Goal: Communication & Community: Answer question/provide support

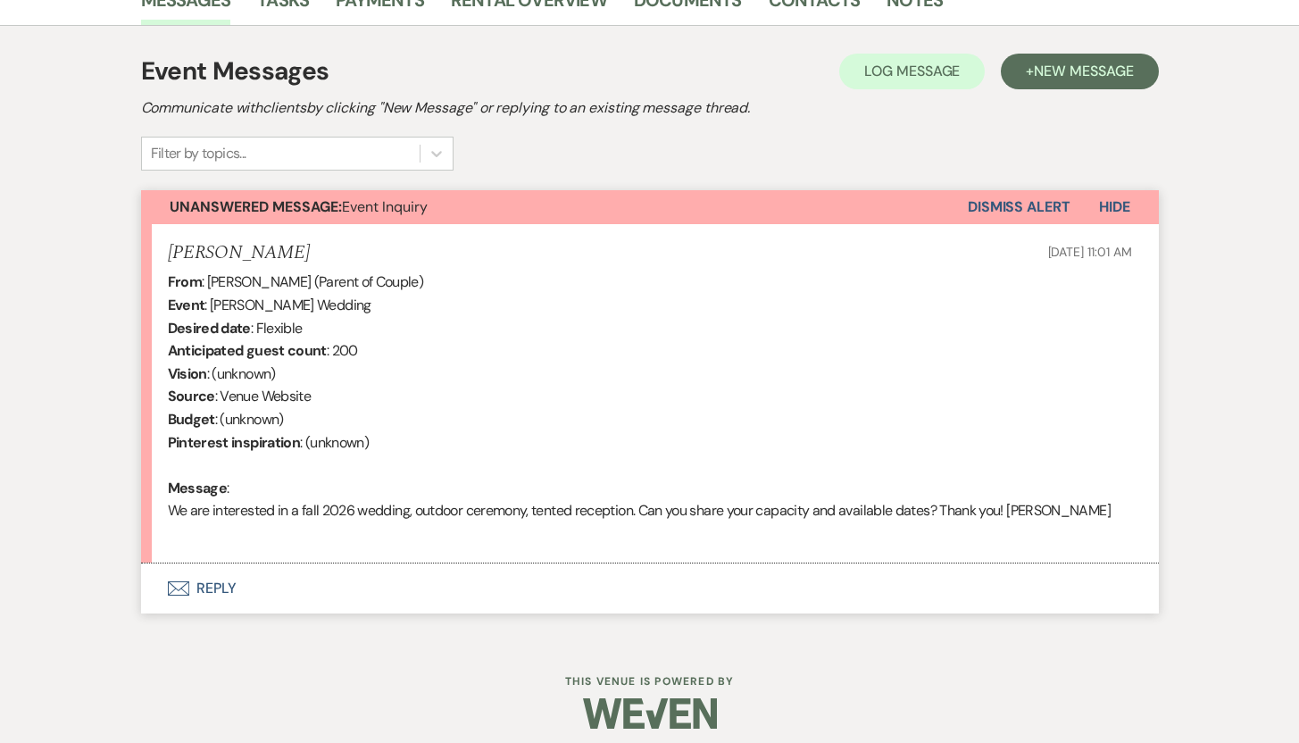
click at [211, 580] on button "Envelope Reply" at bounding box center [649, 588] width 1017 height 50
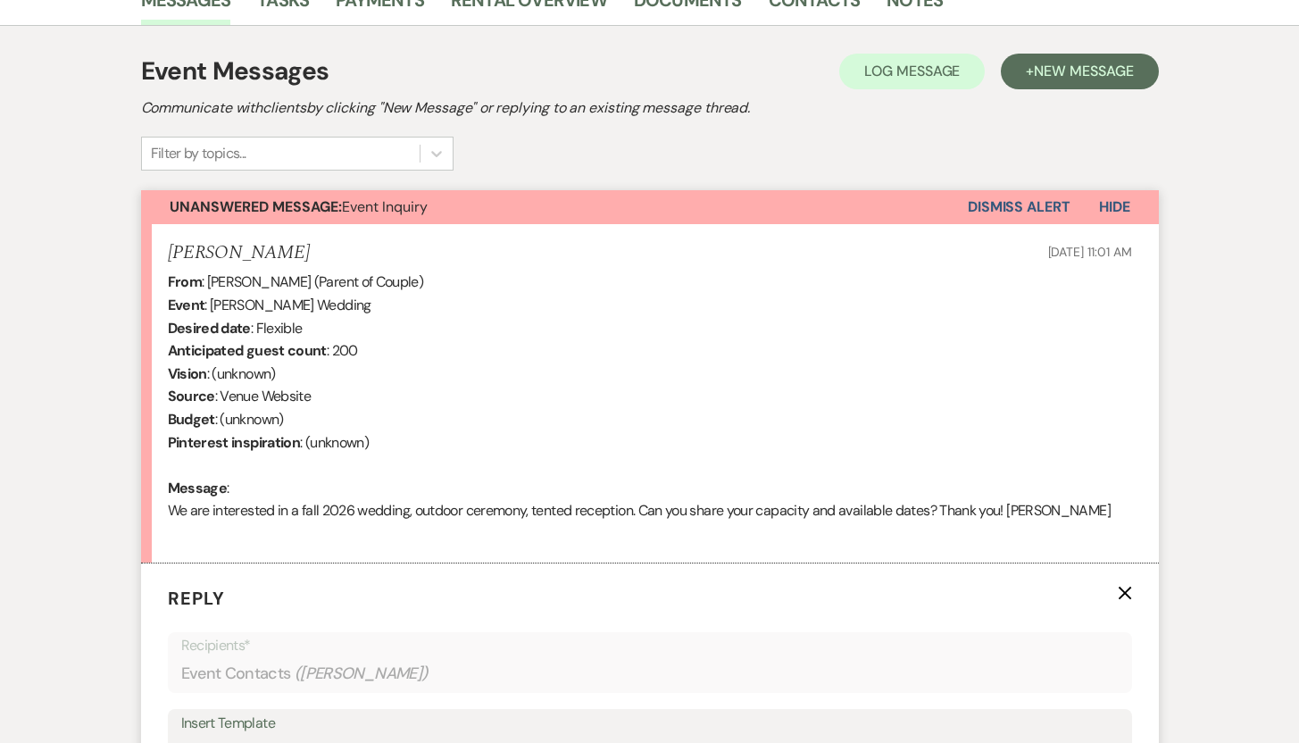
scroll to position [965, 0]
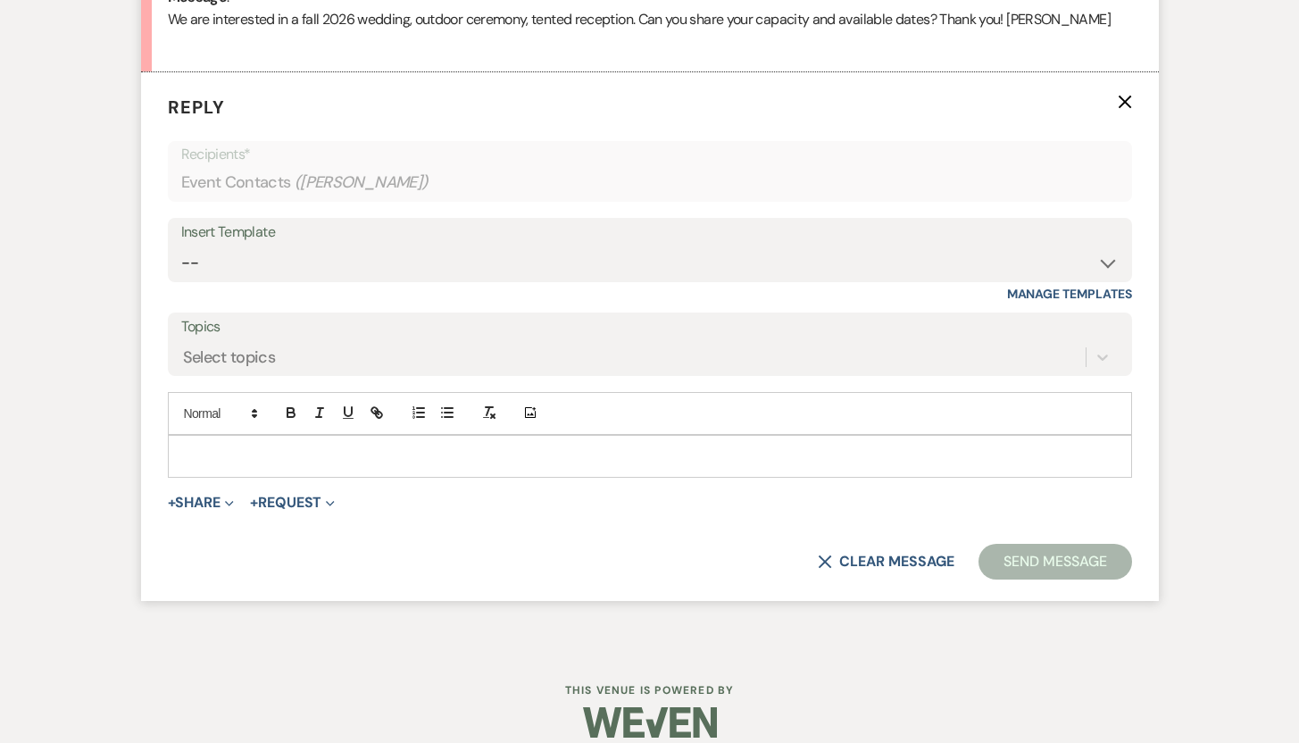
click at [810, 458] on p at bounding box center [649, 456] width 935 height 20
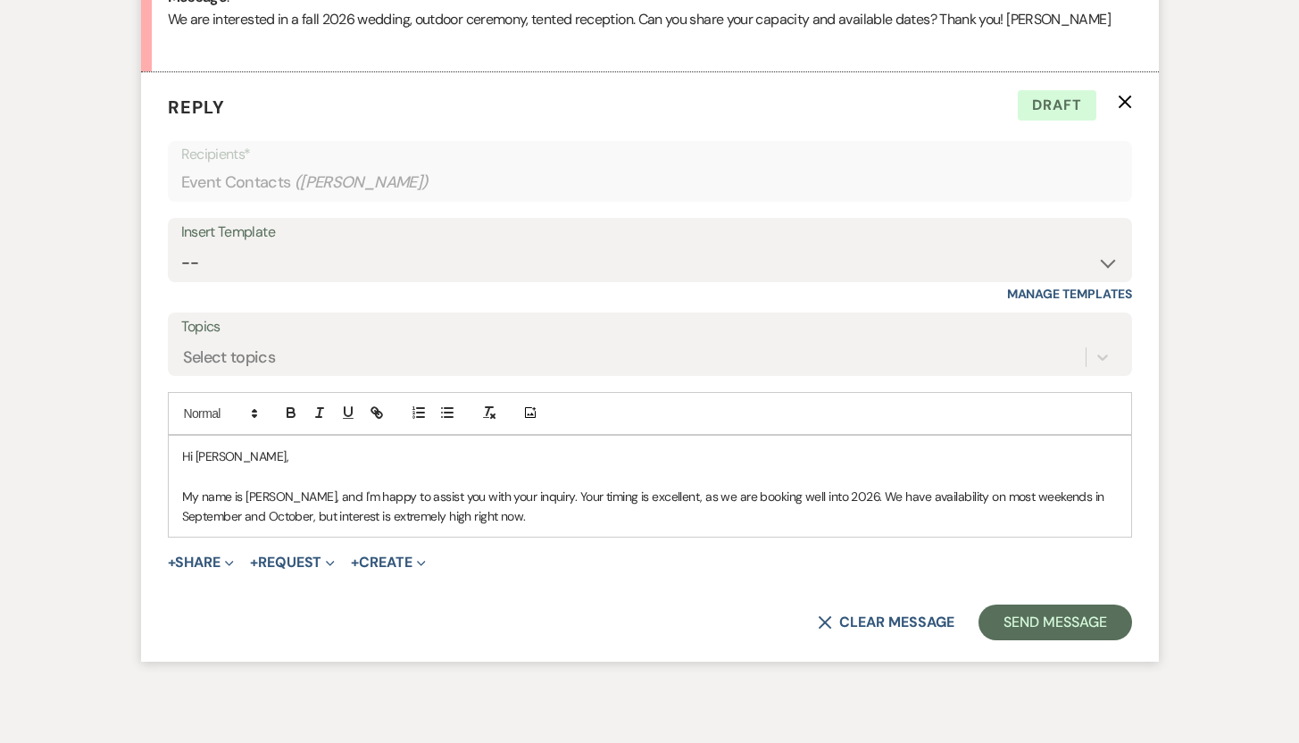
click at [540, 519] on p "My name is Deb Symons, and I'm happy to assist you with your inquiry. Your timi…" at bounding box center [649, 506] width 935 height 40
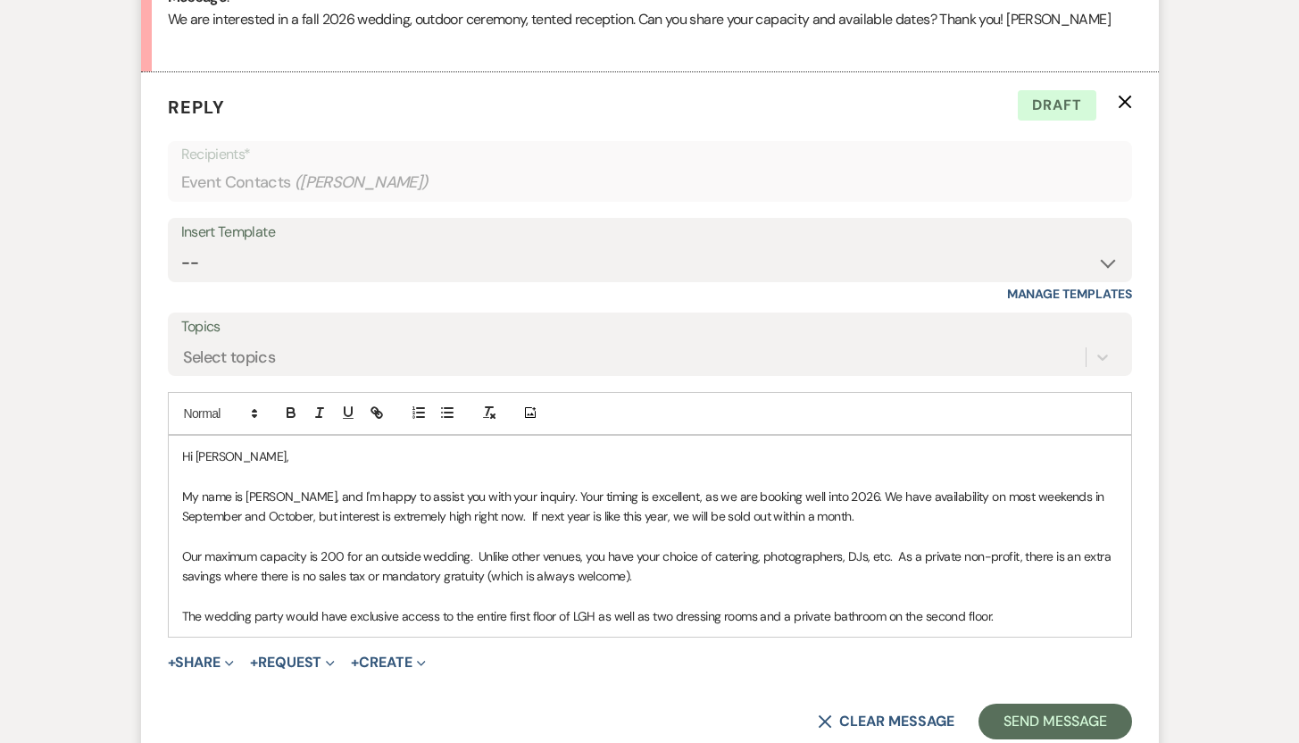
click at [1010, 619] on p "The wedding party would have exclusive access to the entire first floor of LGH …" at bounding box center [649, 616] width 935 height 20
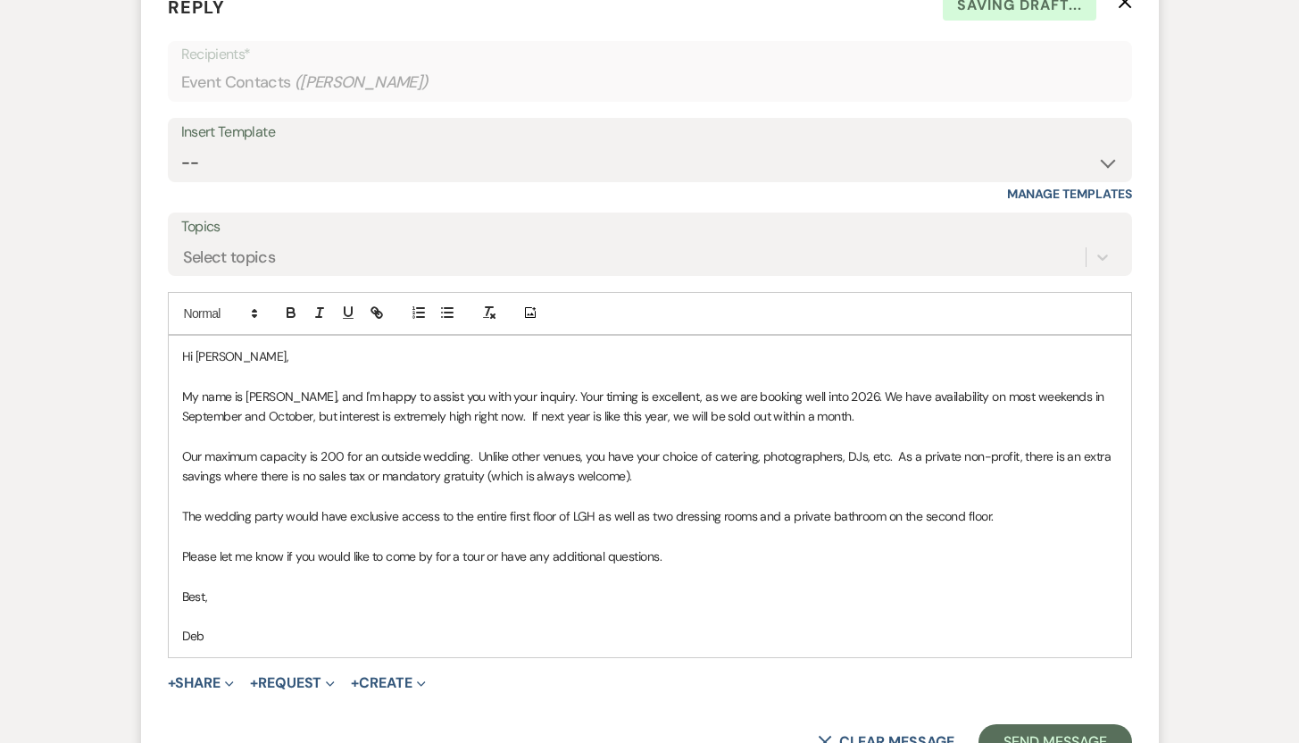
scroll to position [1266, 0]
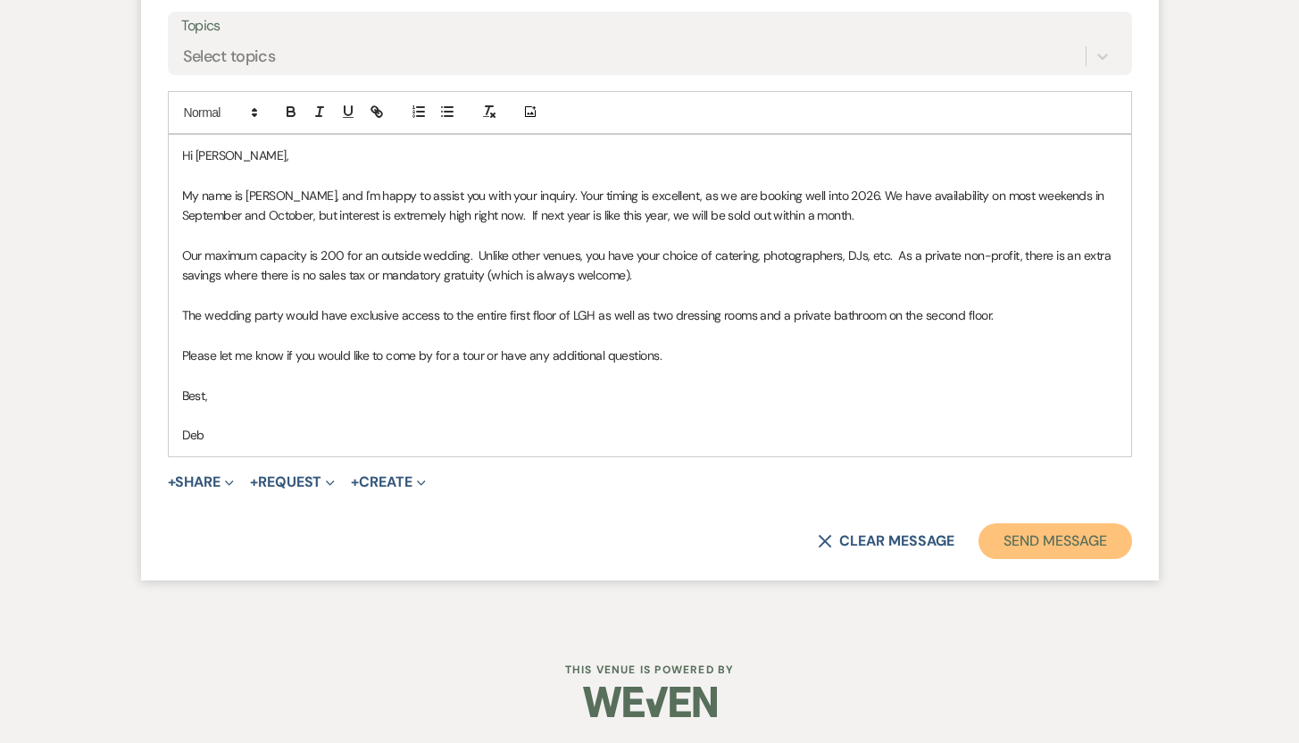
click at [1004, 542] on button "Send Message" at bounding box center [1054, 541] width 153 height 36
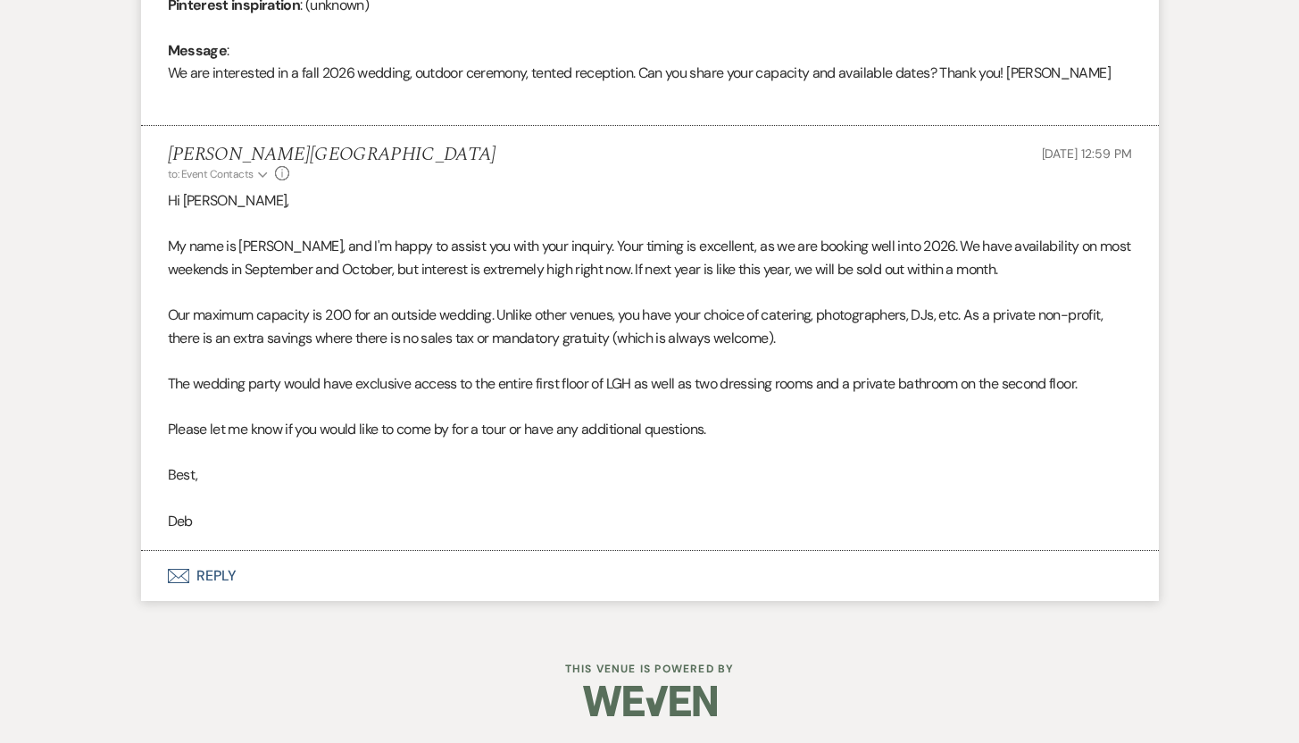
scroll to position [911, 0]
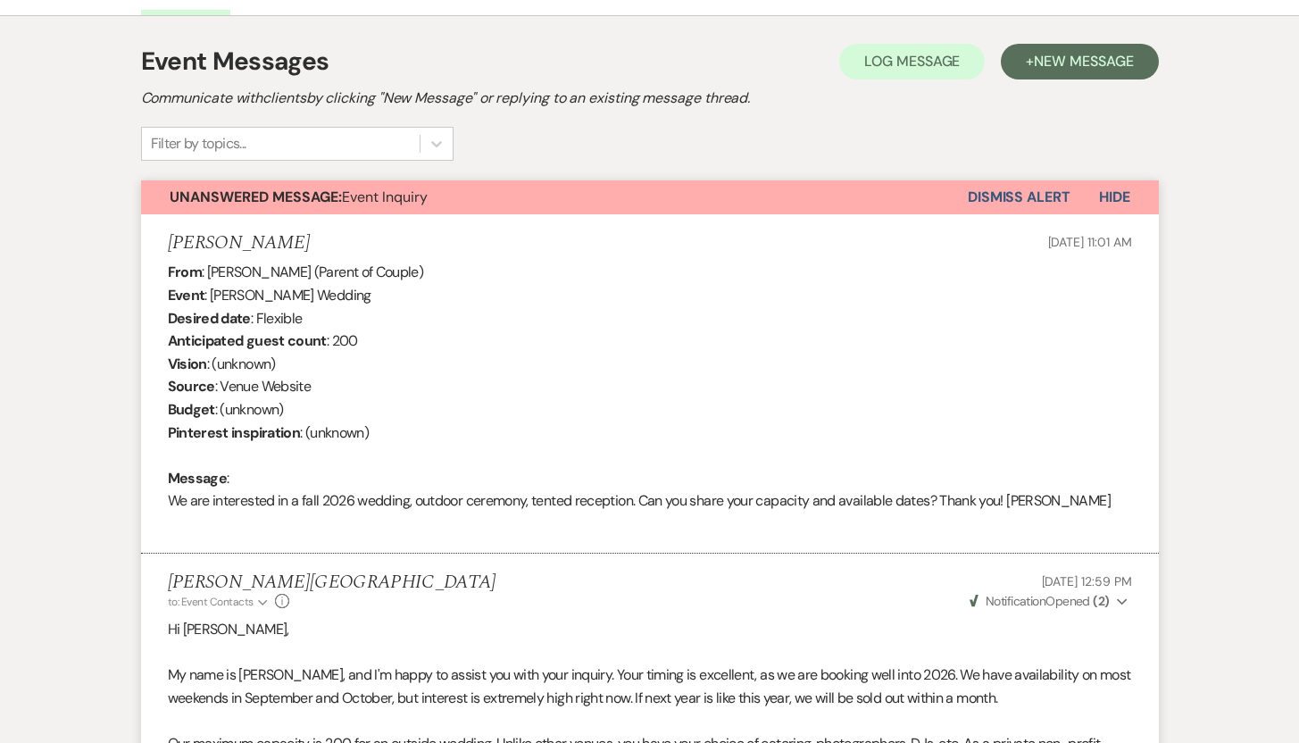
scroll to position [1001, 0]
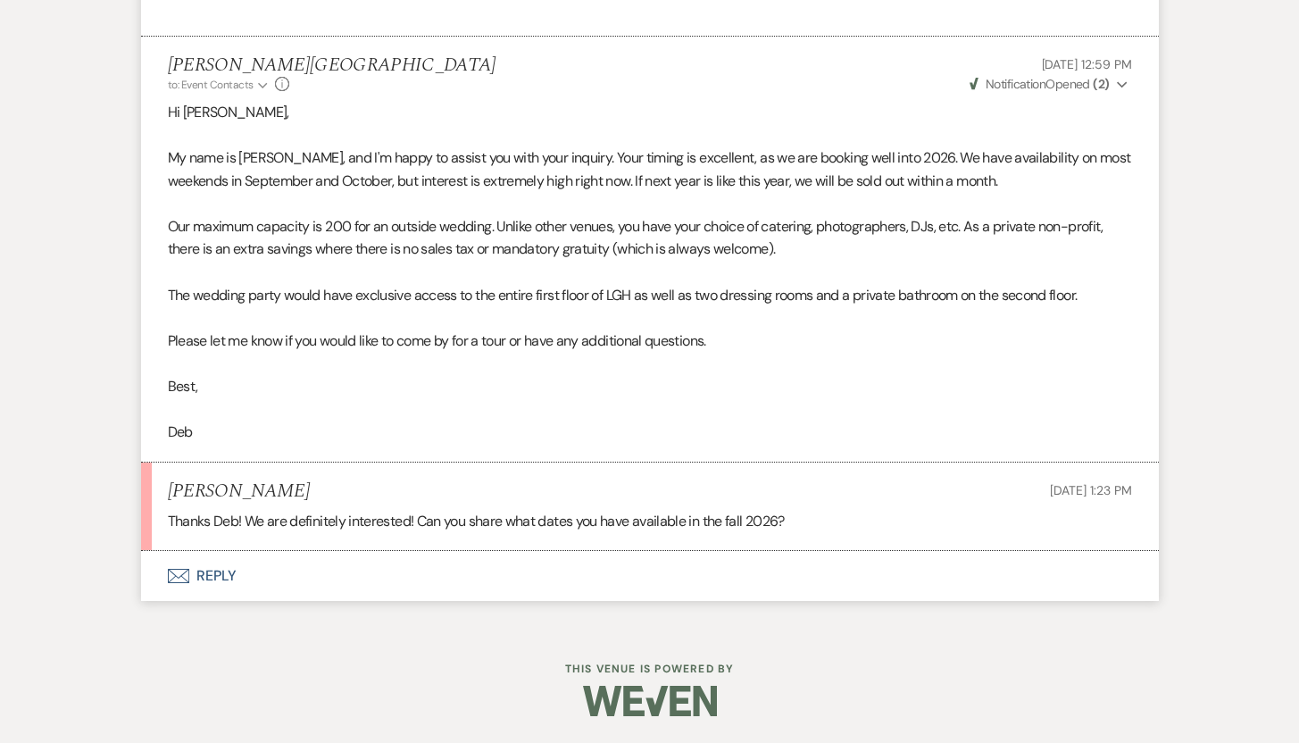
click at [210, 573] on button "Envelope Reply" at bounding box center [649, 576] width 1017 height 50
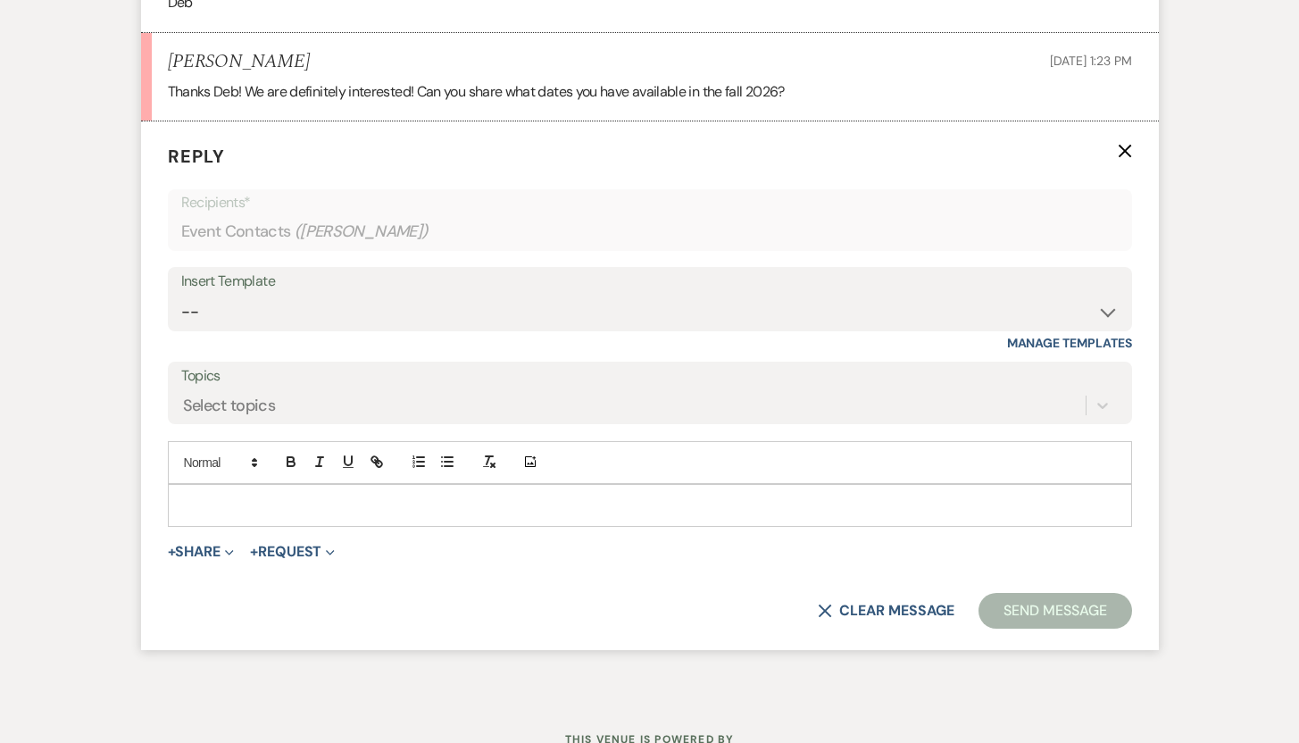
scroll to position [1499, 0]
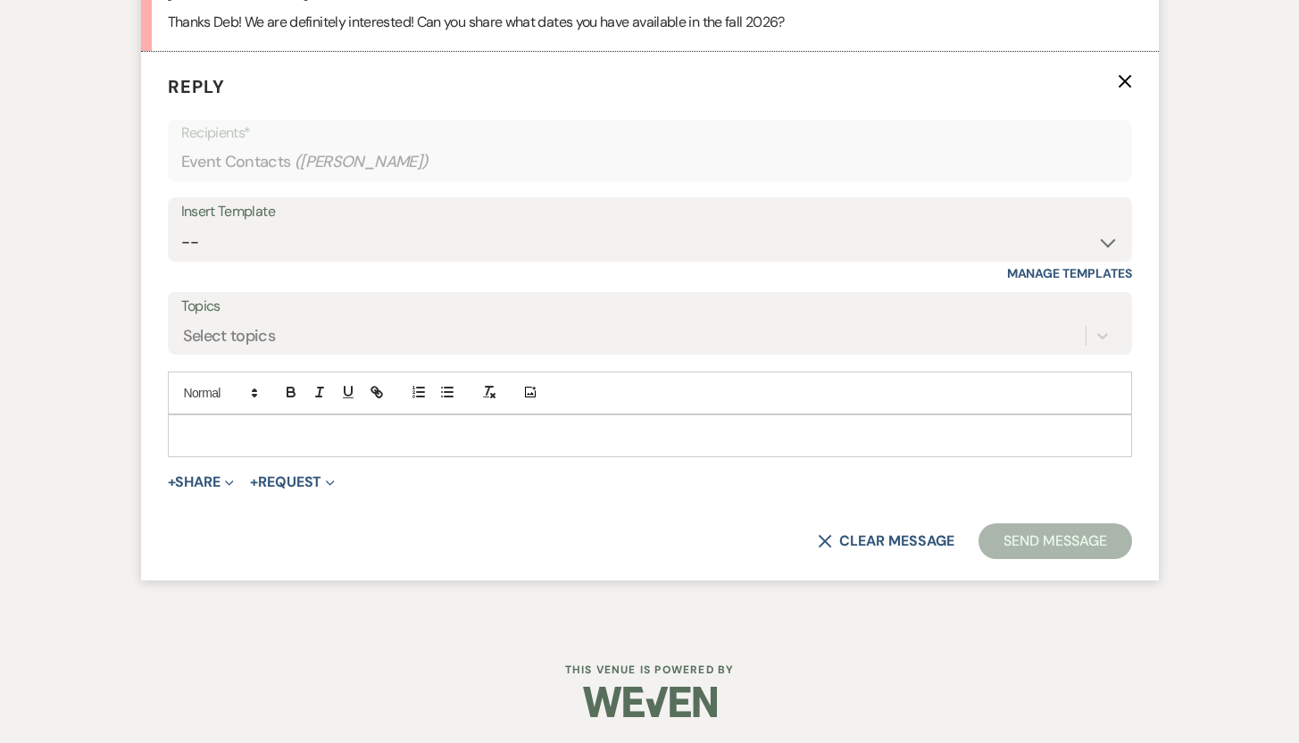
click at [596, 439] on p at bounding box center [649, 436] width 935 height 20
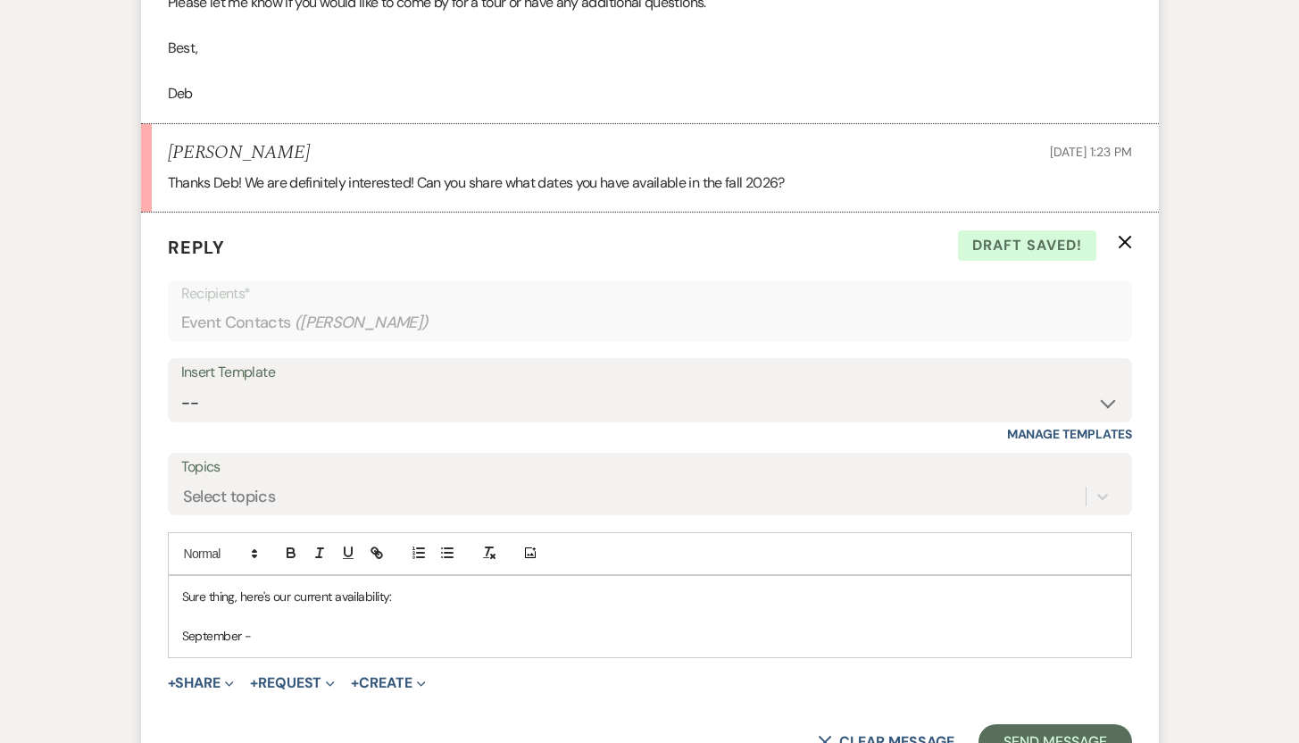
scroll to position [1342, 0]
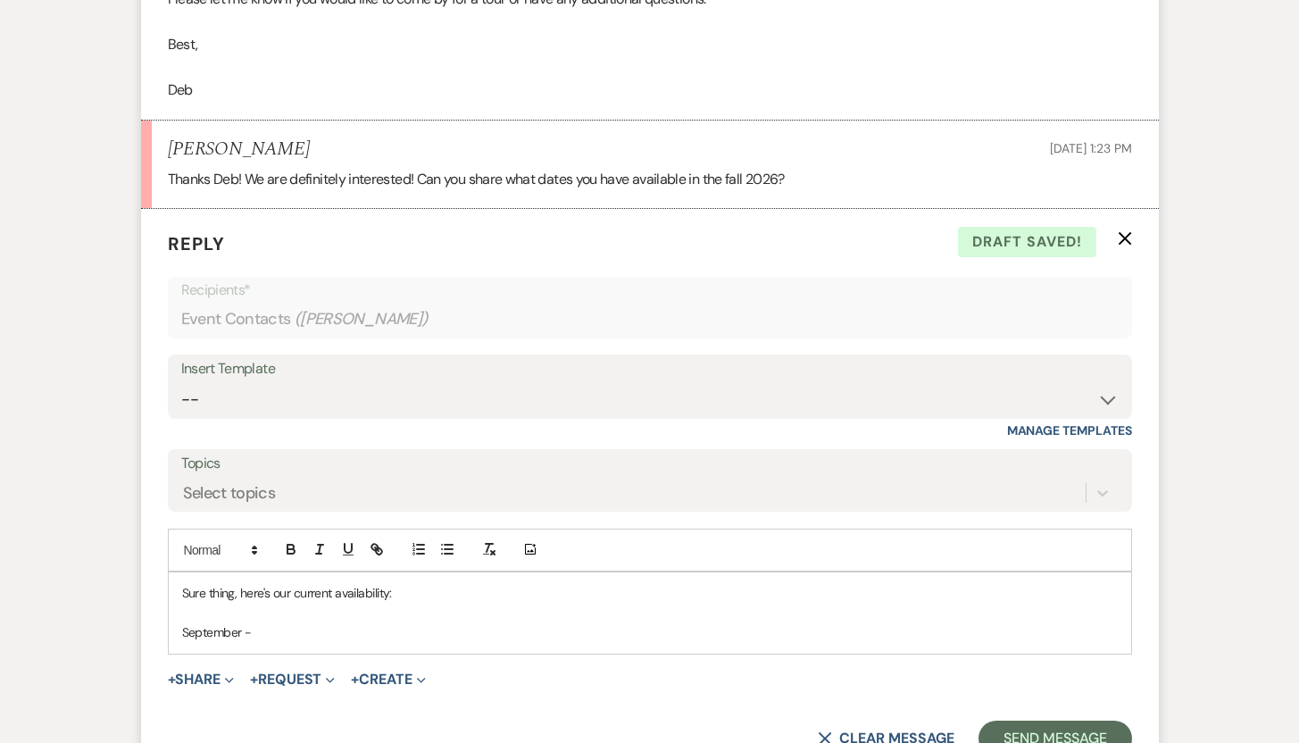
click at [311, 638] on p "September -" at bounding box center [649, 632] width 935 height 20
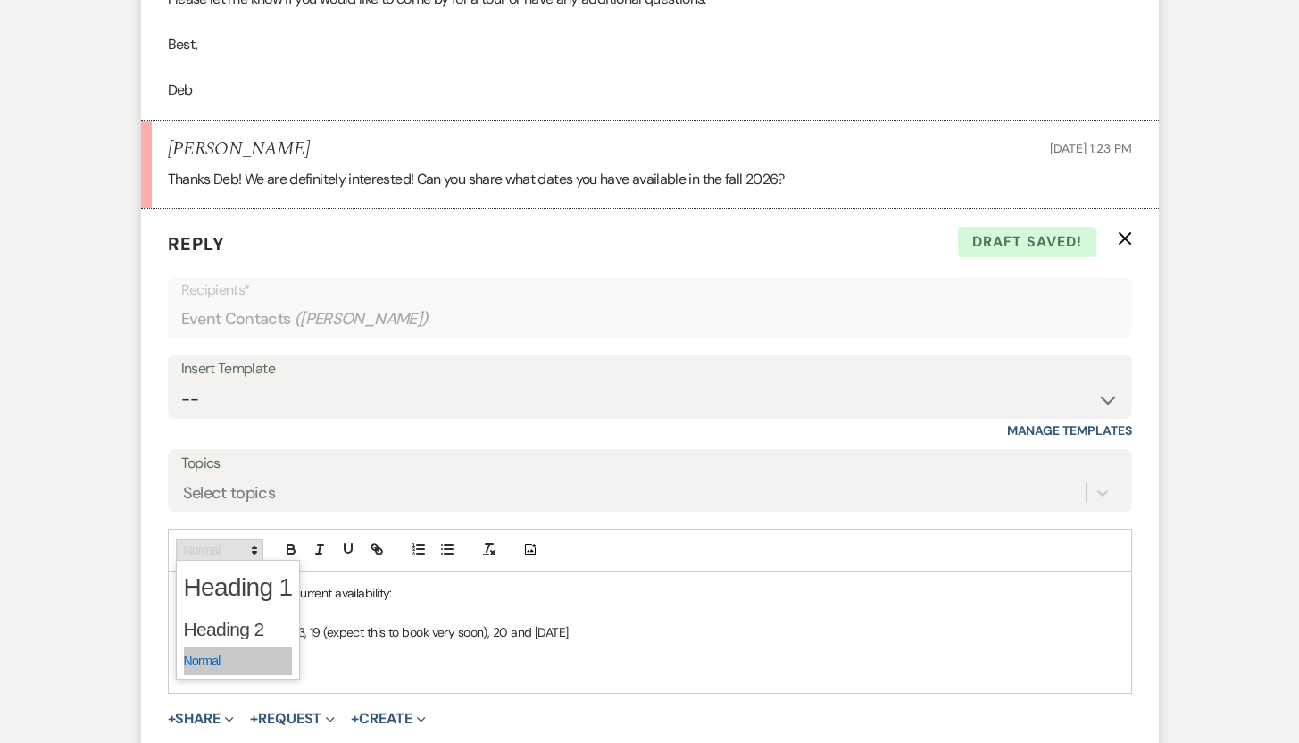
click at [221, 545] on span at bounding box center [219, 549] width 87 height 21
click at [676, 658] on p at bounding box center [649, 653] width 935 height 20
click at [624, 630] on p "September - 5, 6, 12, 13, 19 (expect this to book very soon), 20, and [DATE]" at bounding box center [649, 632] width 935 height 20
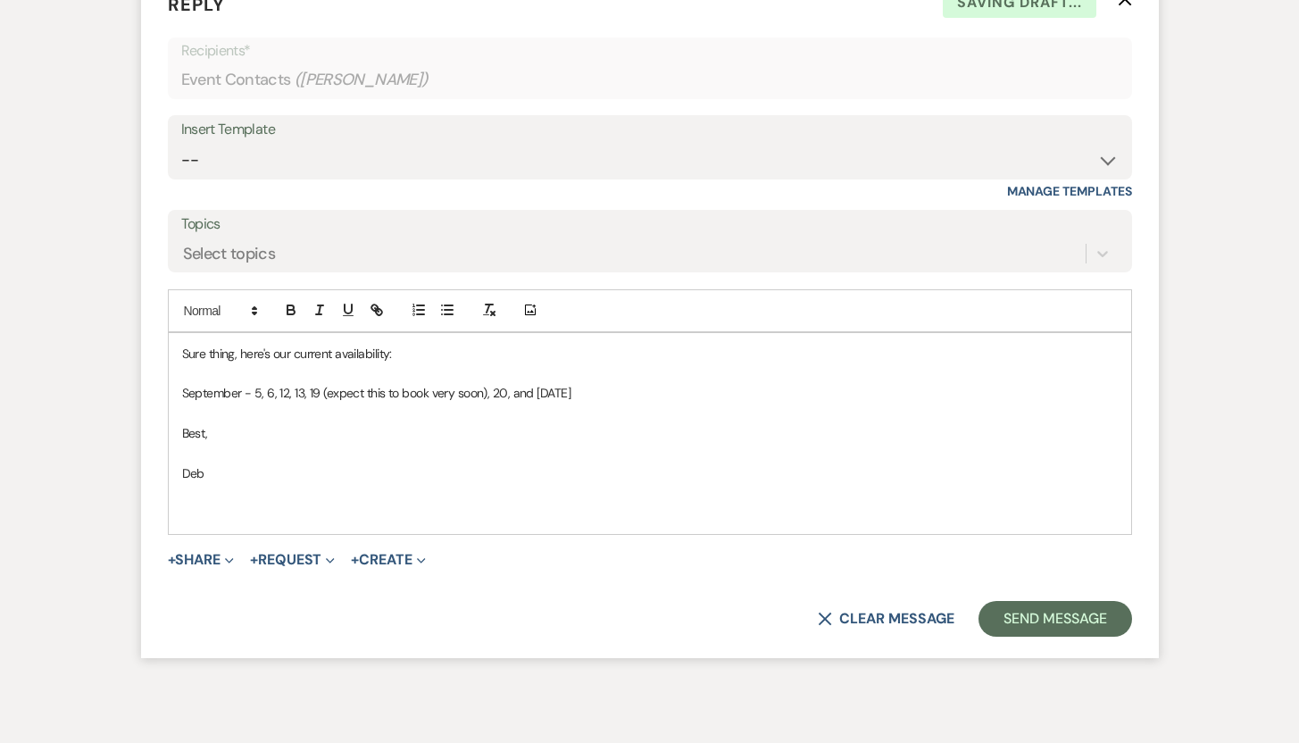
scroll to position [1659, 0]
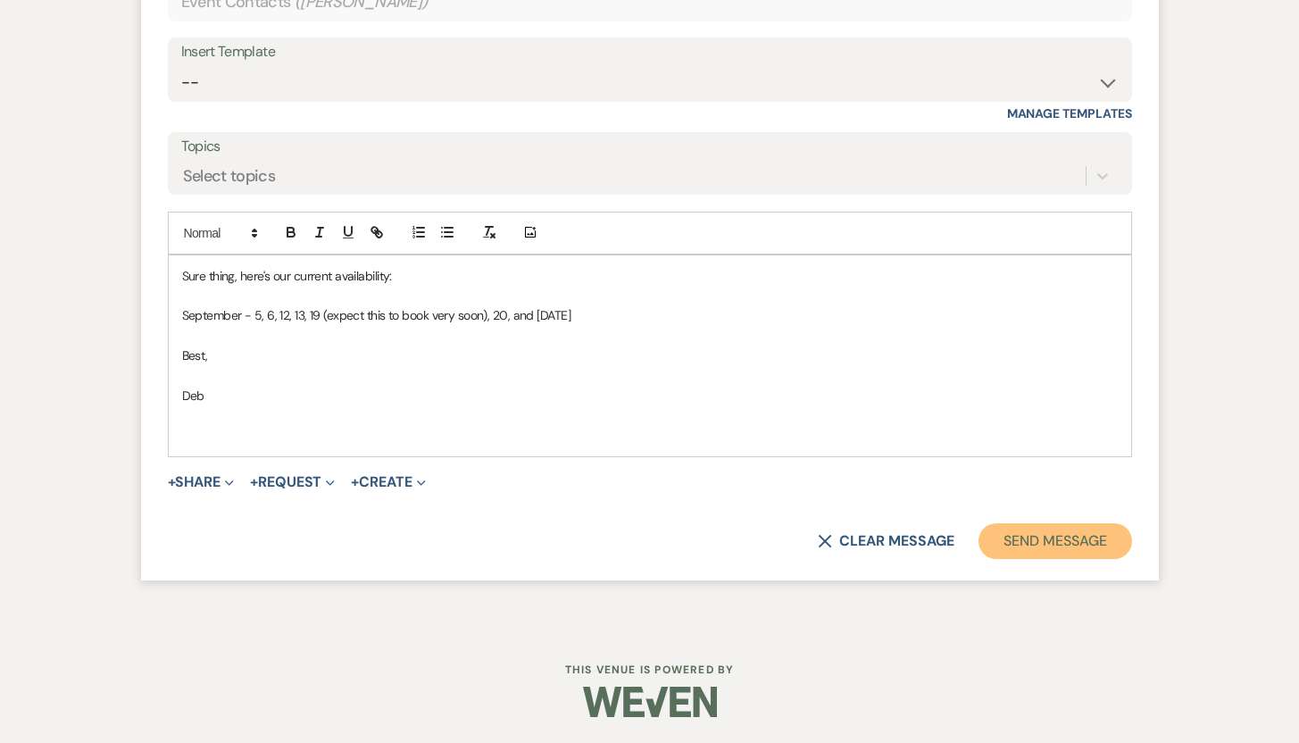
click at [1057, 538] on button "Send Message" at bounding box center [1054, 541] width 153 height 36
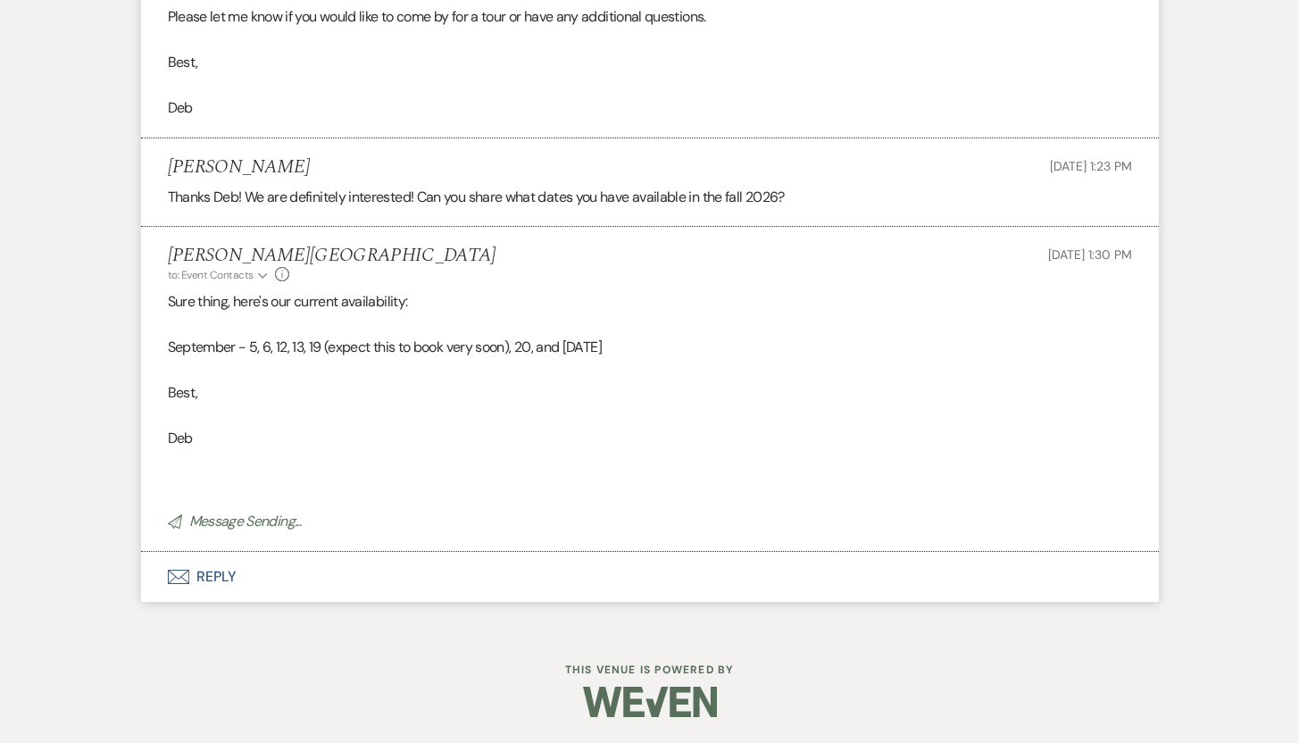
scroll to position [1288, 0]
